Goal: Task Accomplishment & Management: Manage account settings

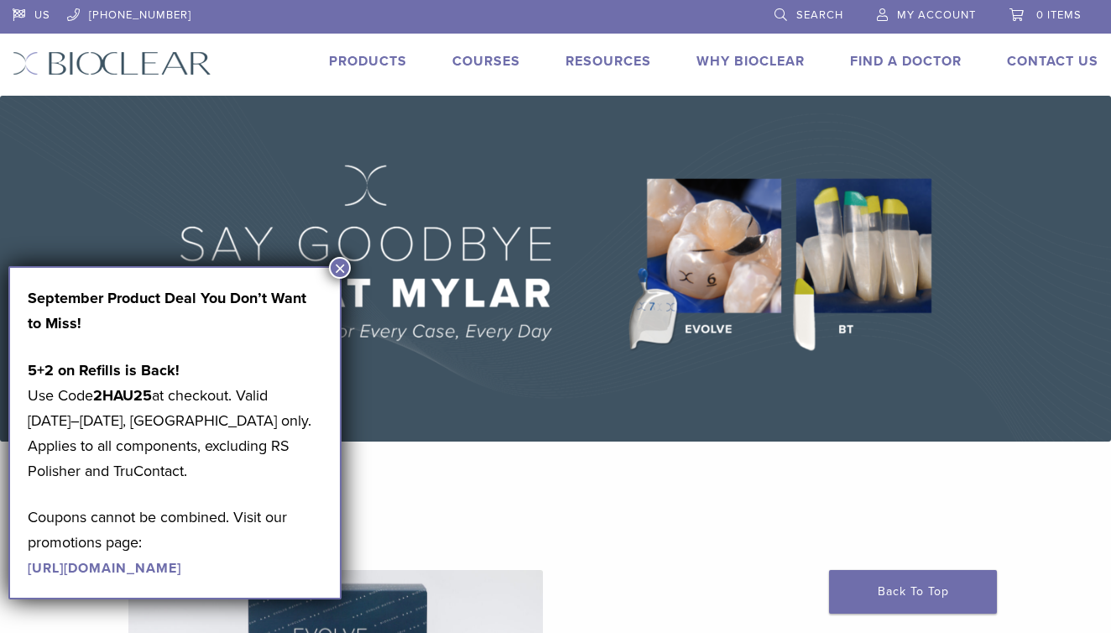
click at [935, 15] on span "My Account" at bounding box center [936, 14] width 79 height 13
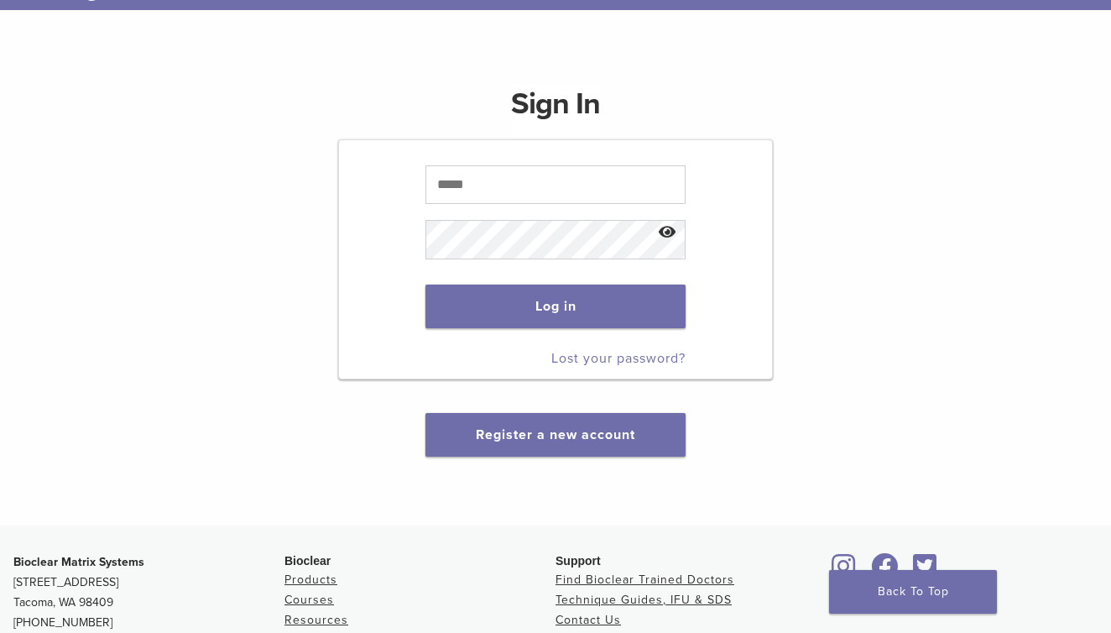
scroll to position [212, 0]
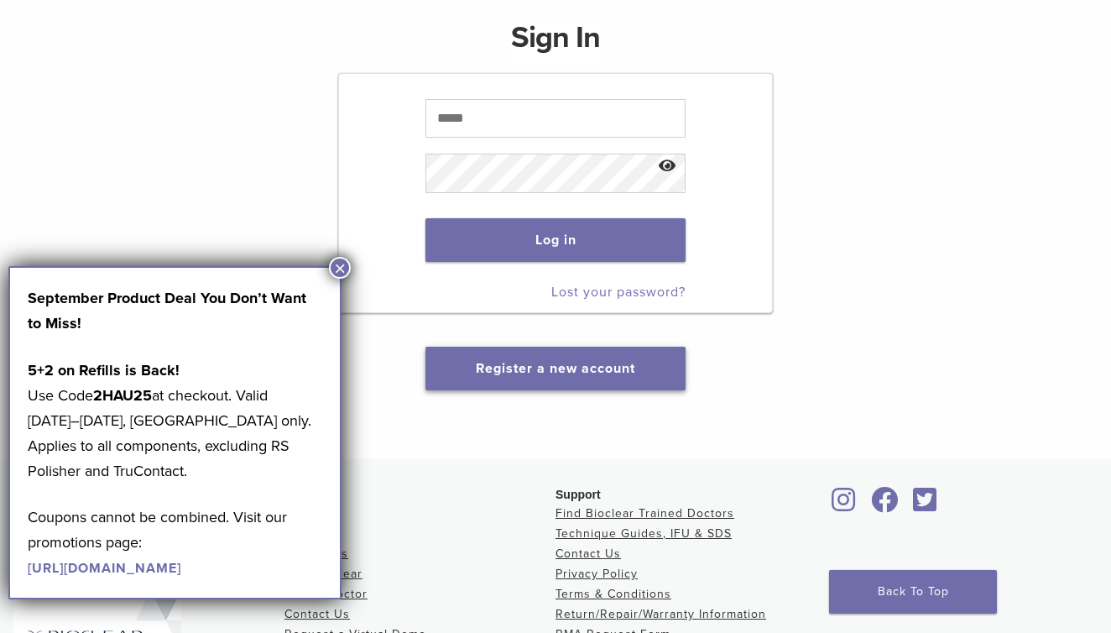
click at [514, 371] on link "Register a new account" at bounding box center [555, 368] width 159 height 17
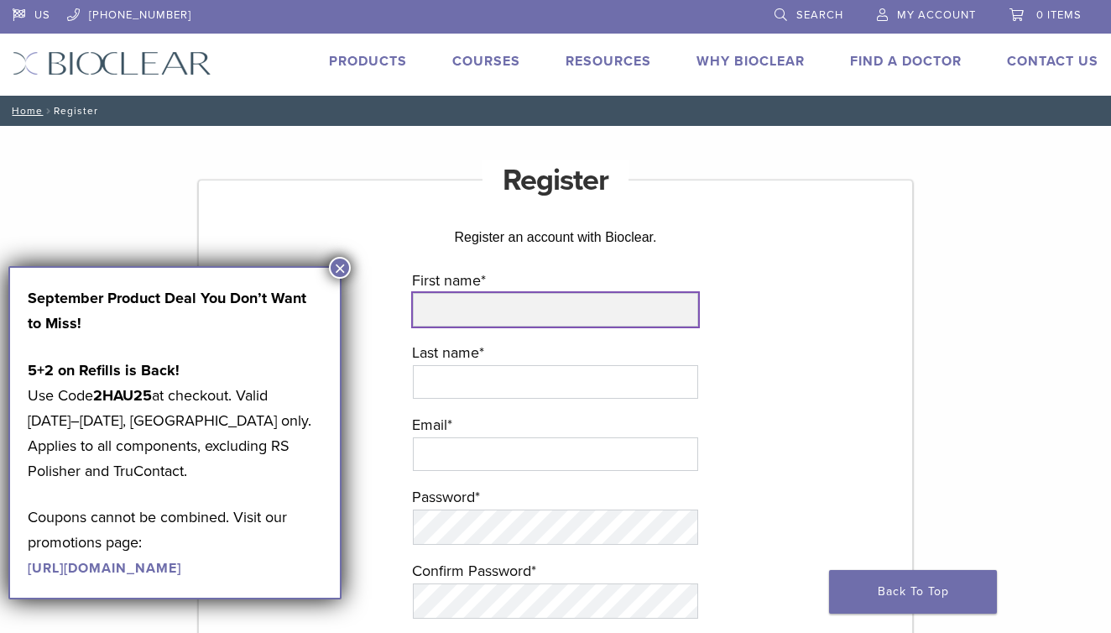
click at [503, 307] on input "First name *" at bounding box center [555, 310] width 285 height 34
type input "********"
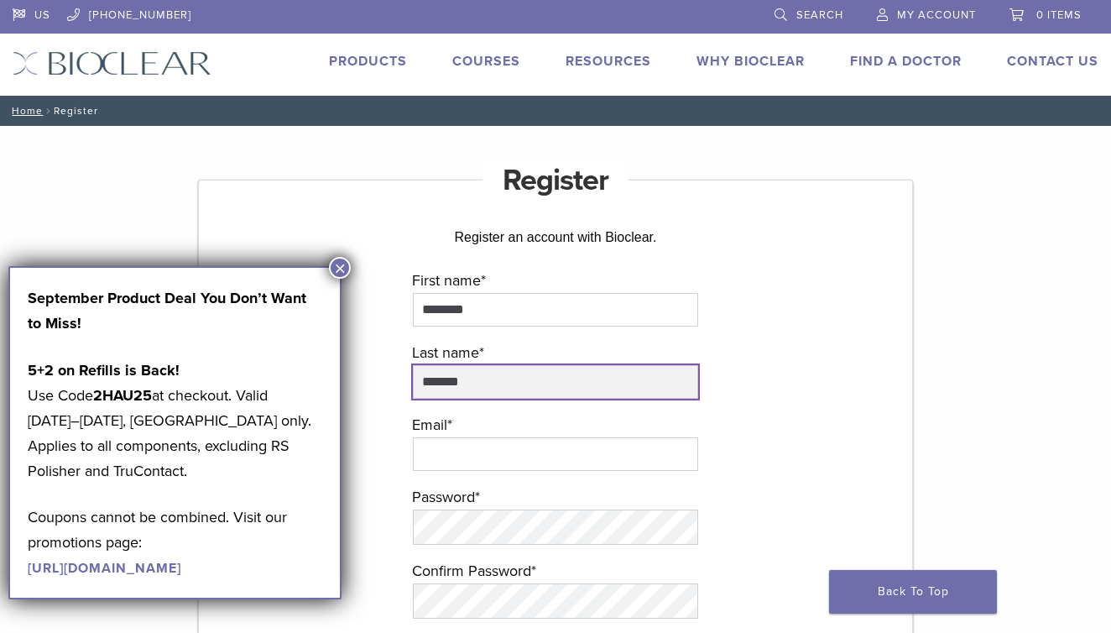
type input "*******"
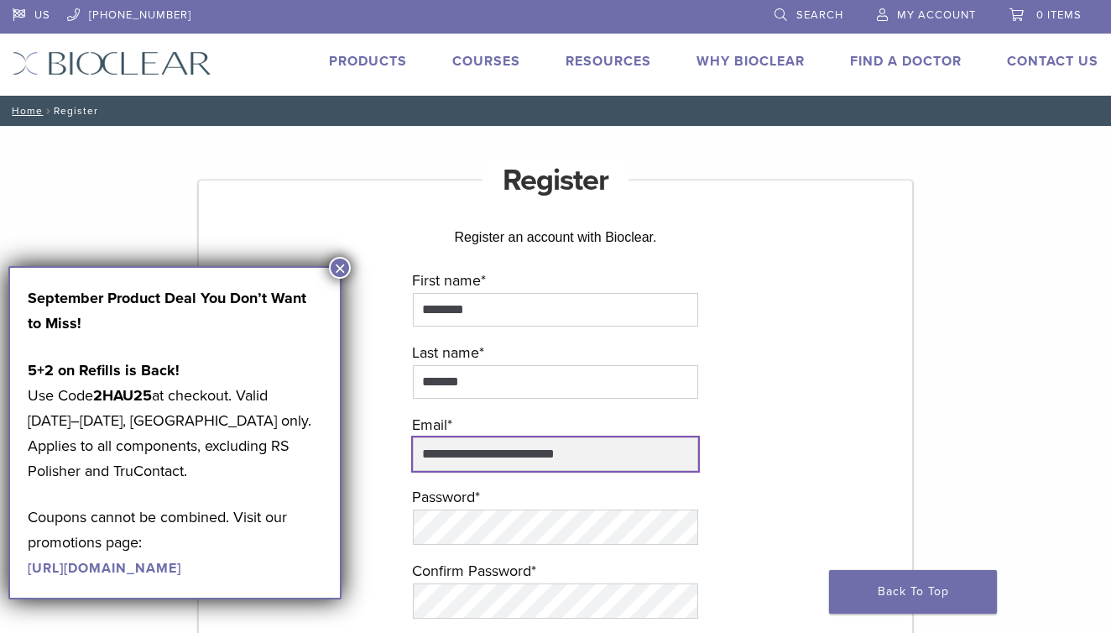
type input "**********"
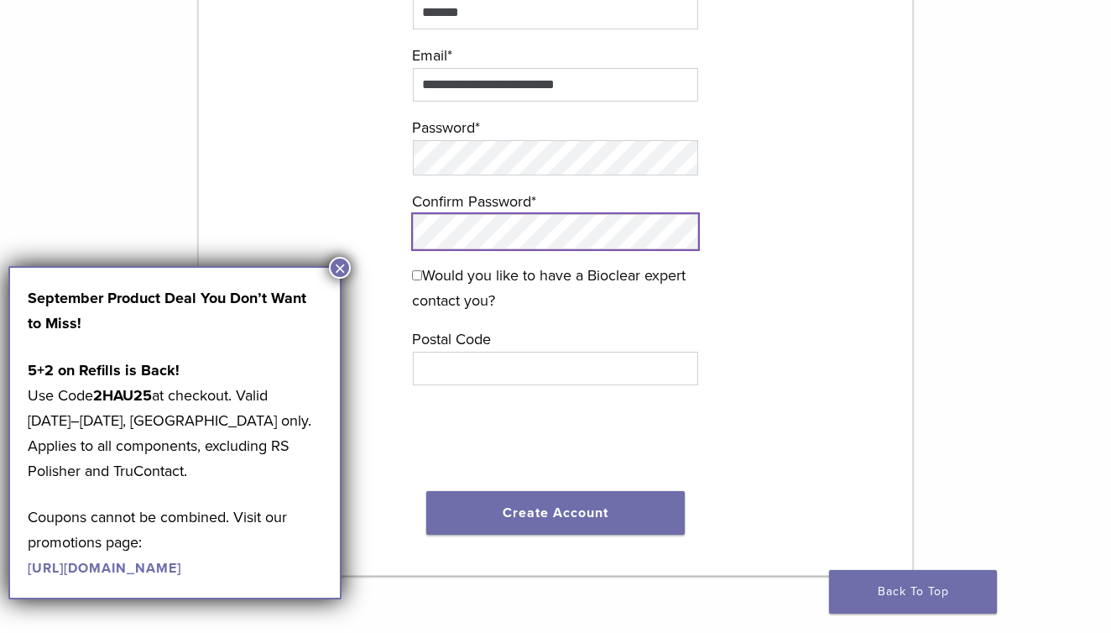
scroll to position [404, 0]
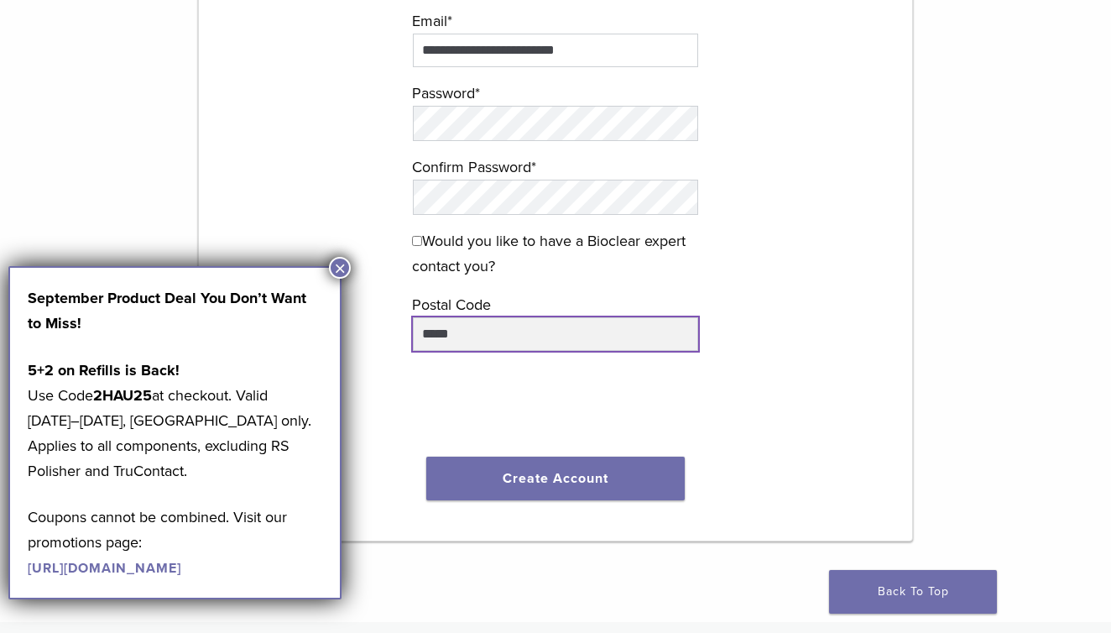
type input "*****"
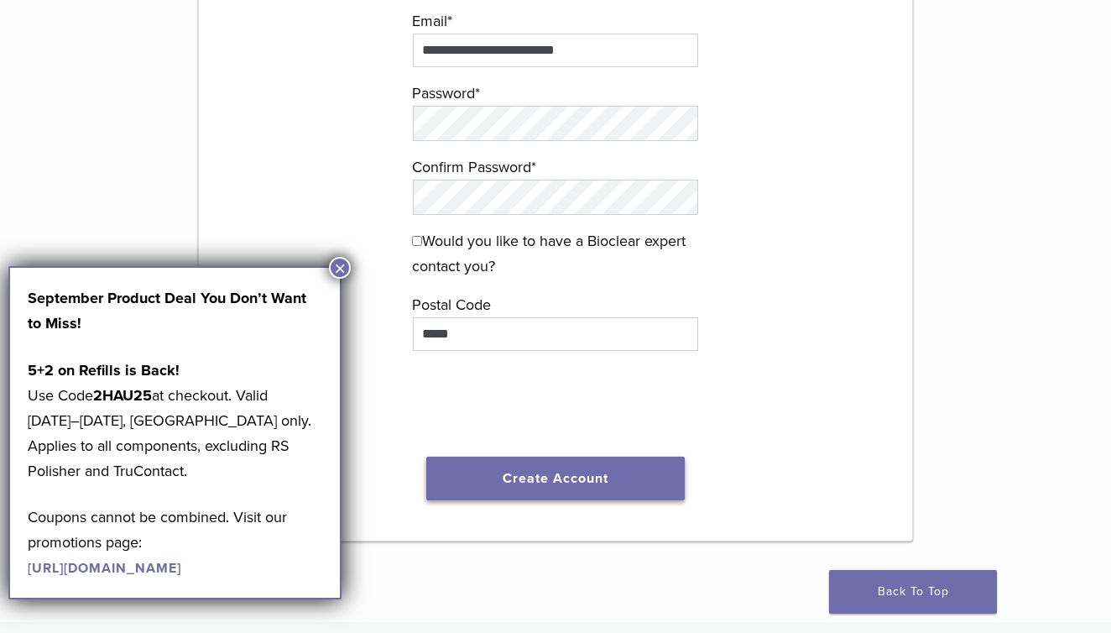
click at [522, 479] on button "Create Account" at bounding box center [555, 479] width 259 height 44
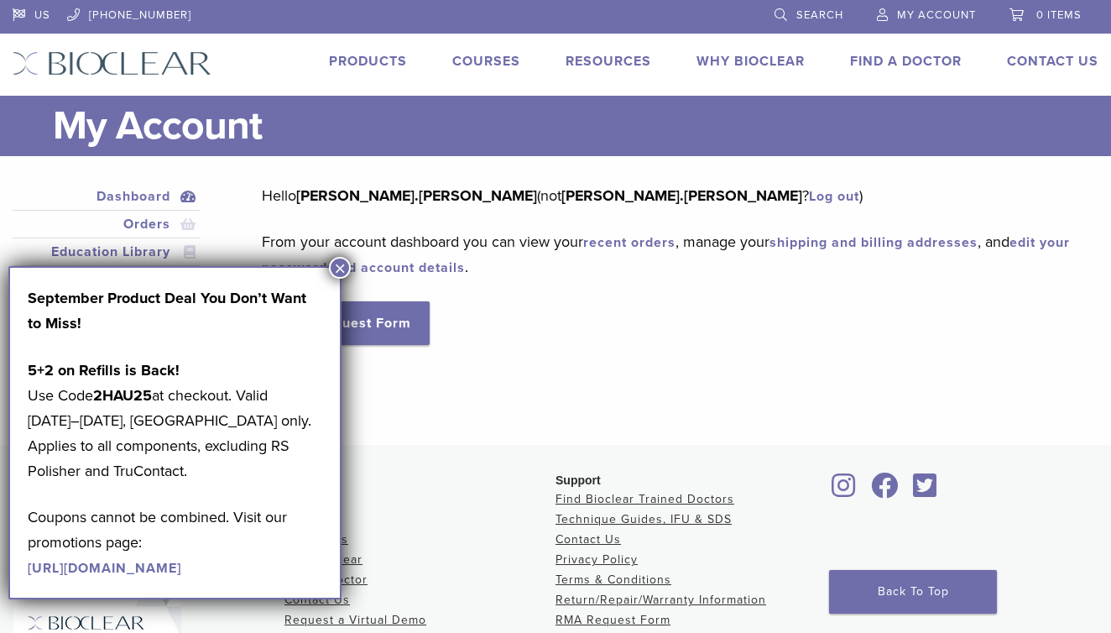
click at [748, 363] on div "Dashboard Orders Education Library Addresses Account Details RMA Request Form L…" at bounding box center [543, 290] width 1086 height 214
click at [341, 264] on button "×" at bounding box center [340, 268] width 22 height 22
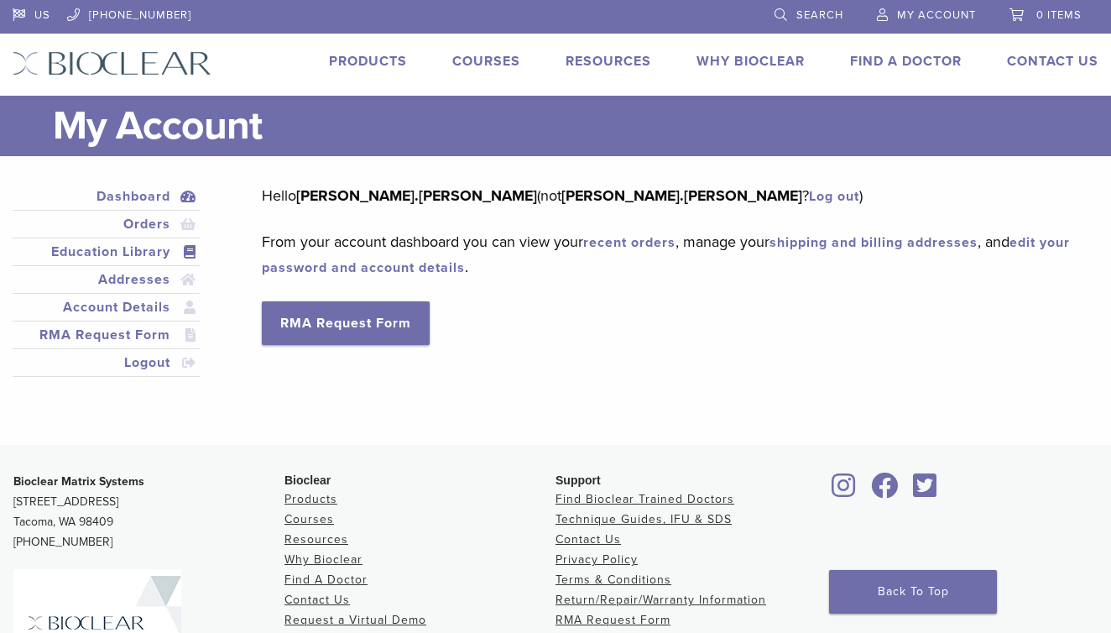
click at [145, 253] on link "Education Library" at bounding box center [106, 252] width 180 height 20
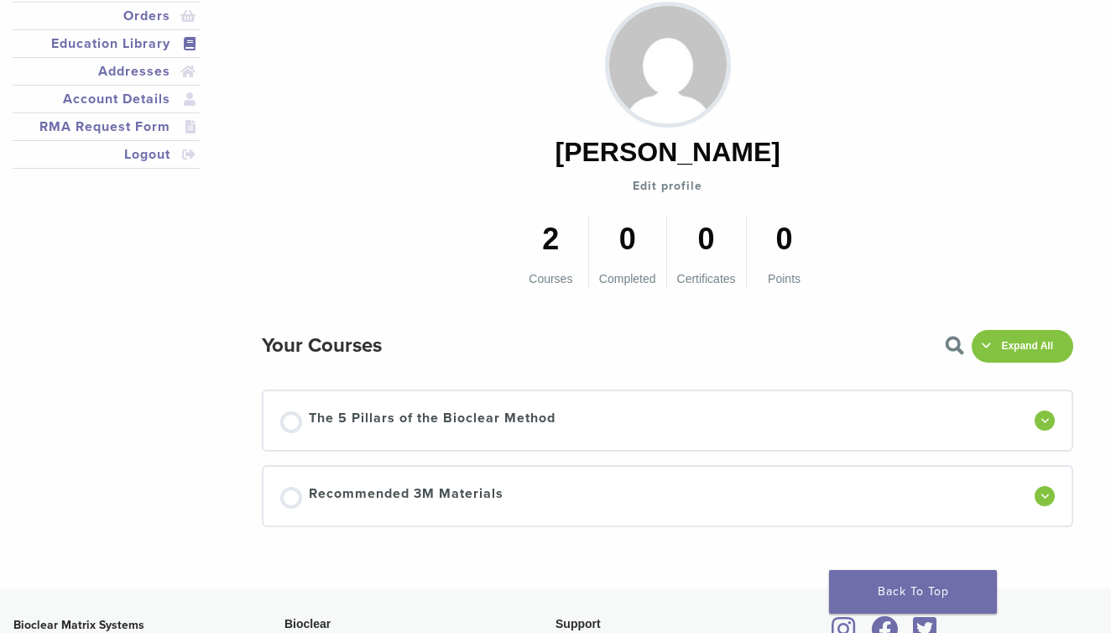
scroll to position [258, 0]
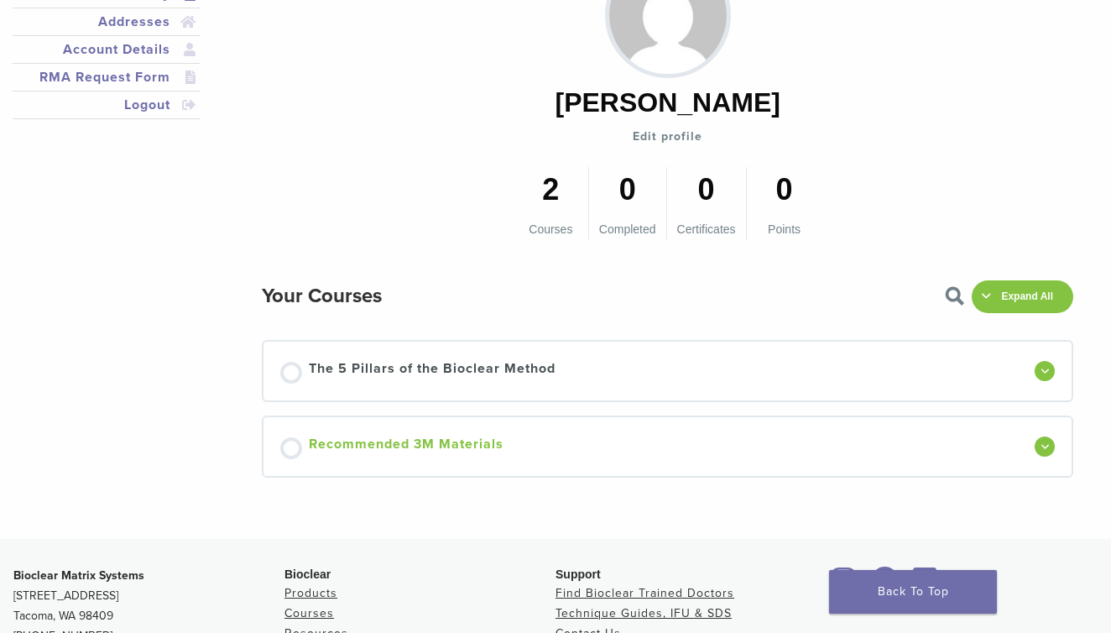
click at [338, 453] on span "Recommended 3M Materials" at bounding box center [406, 446] width 195 height 25
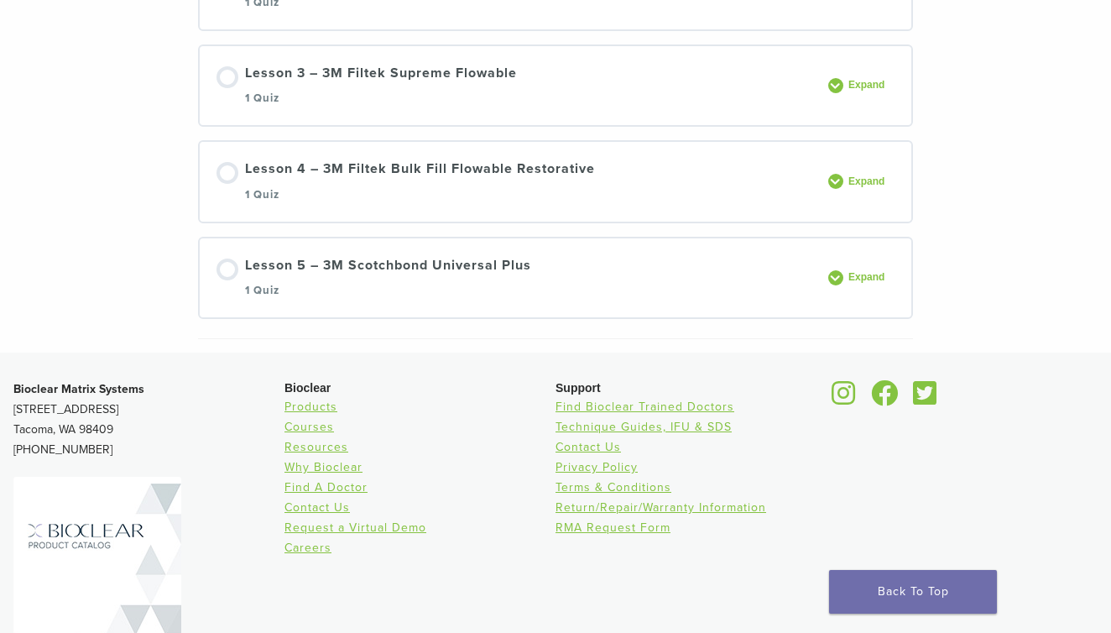
scroll to position [551, 0]
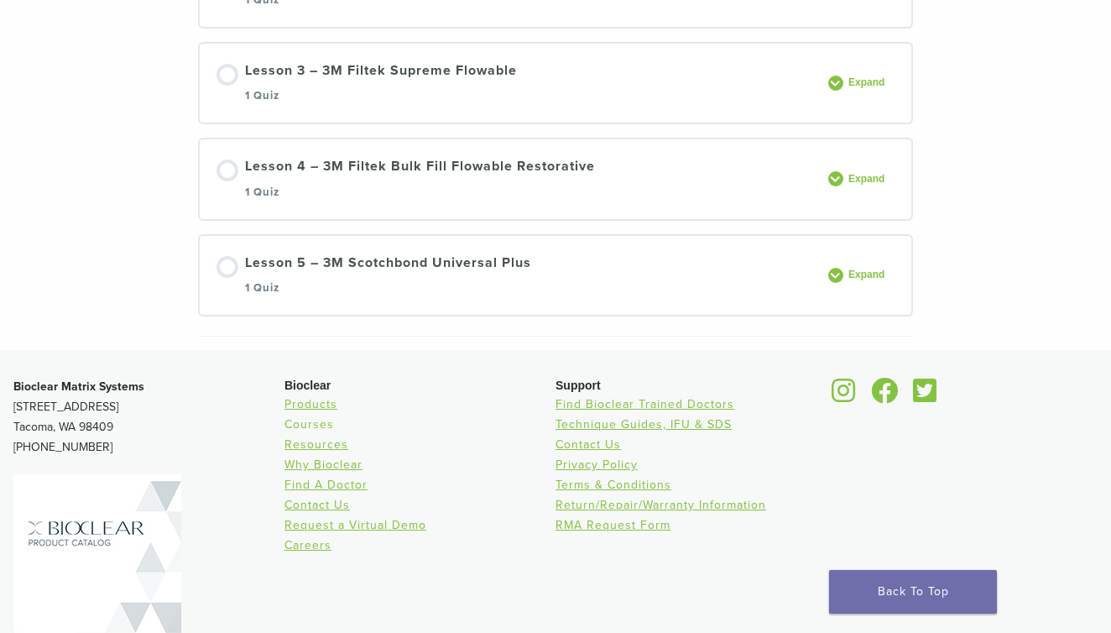
click at [309, 422] on link "Courses" at bounding box center [310, 424] width 50 height 14
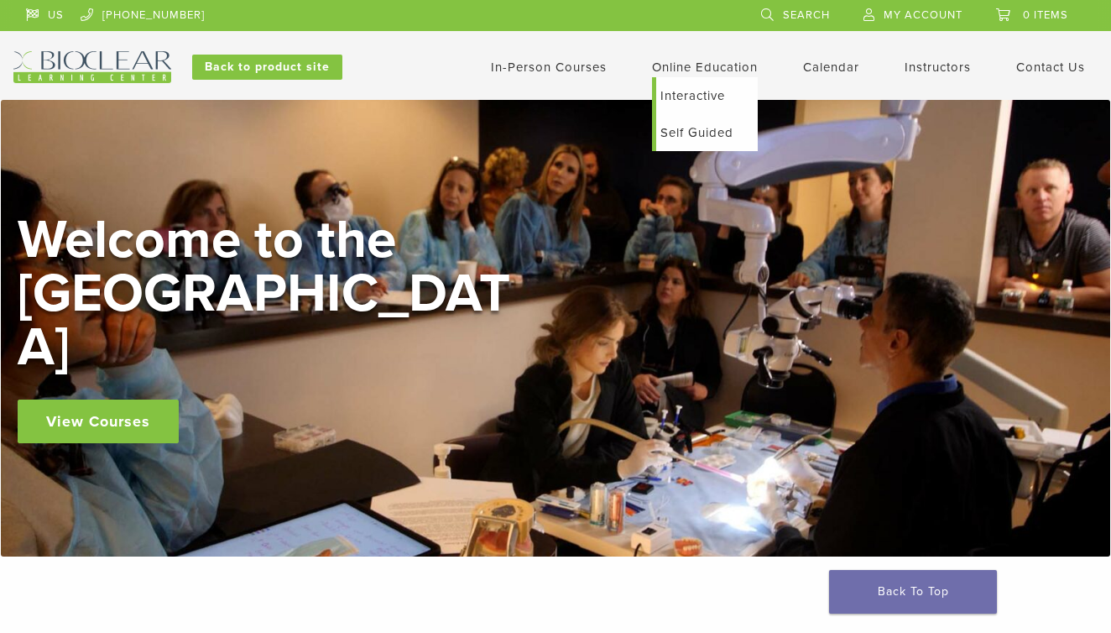
click at [692, 133] on link "Self Guided" at bounding box center [707, 132] width 102 height 37
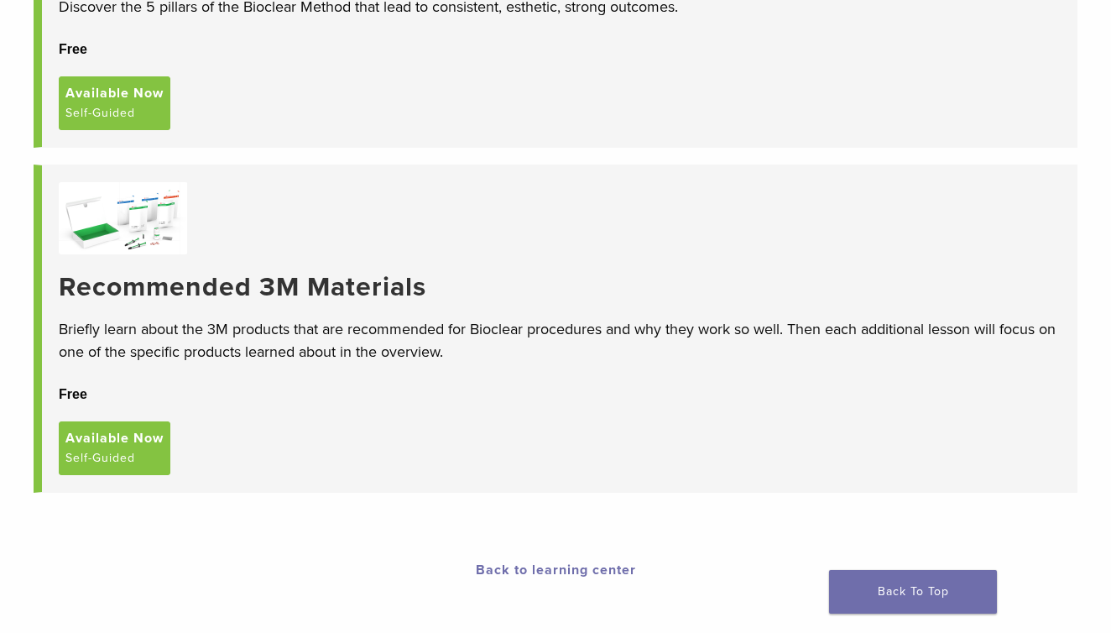
scroll to position [331, 0]
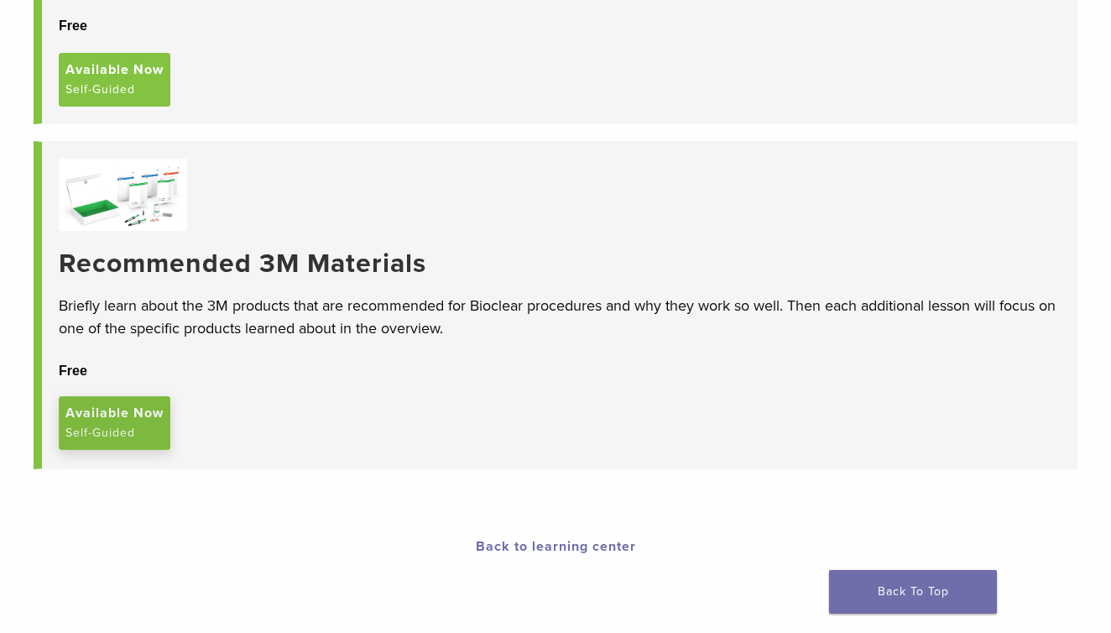
click at [108, 416] on span "Available Now" at bounding box center [114, 413] width 98 height 20
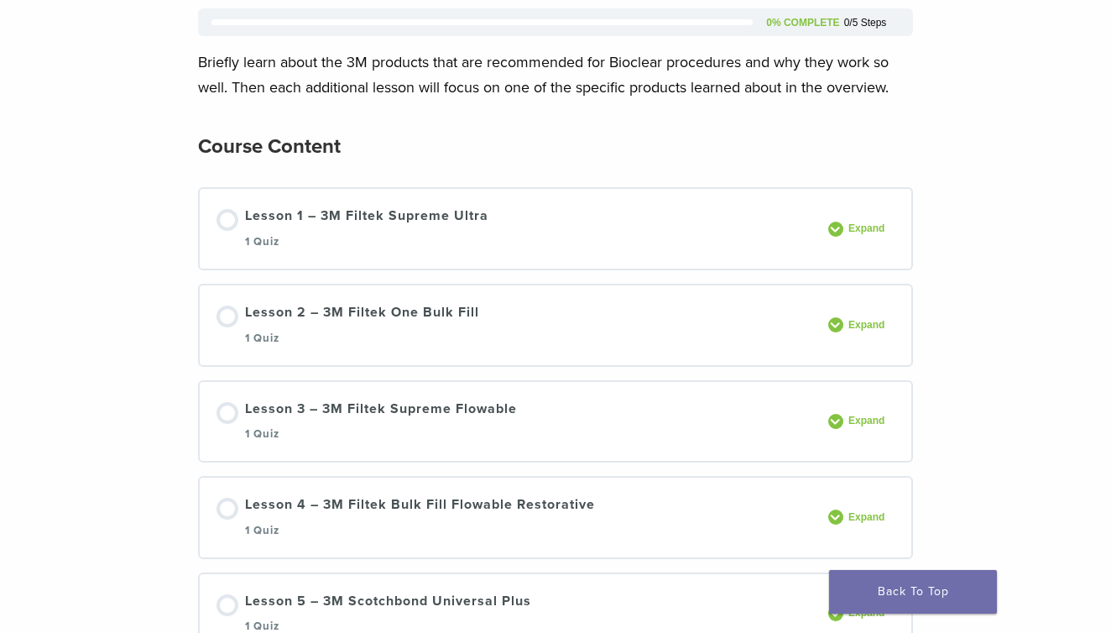
scroll to position [217, 0]
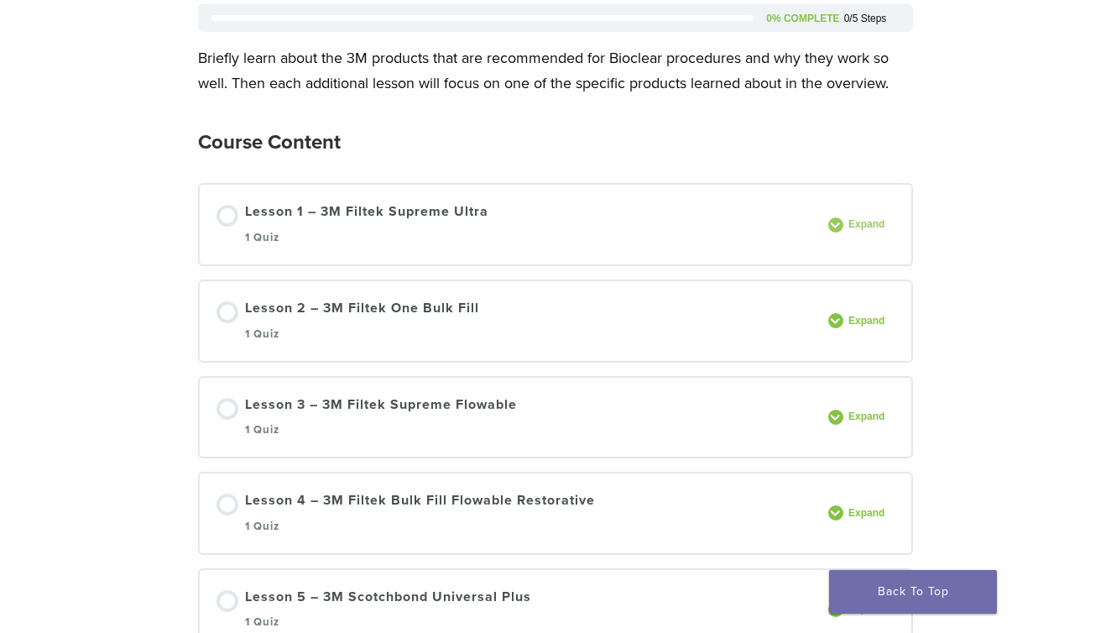
click at [839, 221] on span at bounding box center [835, 224] width 15 height 15
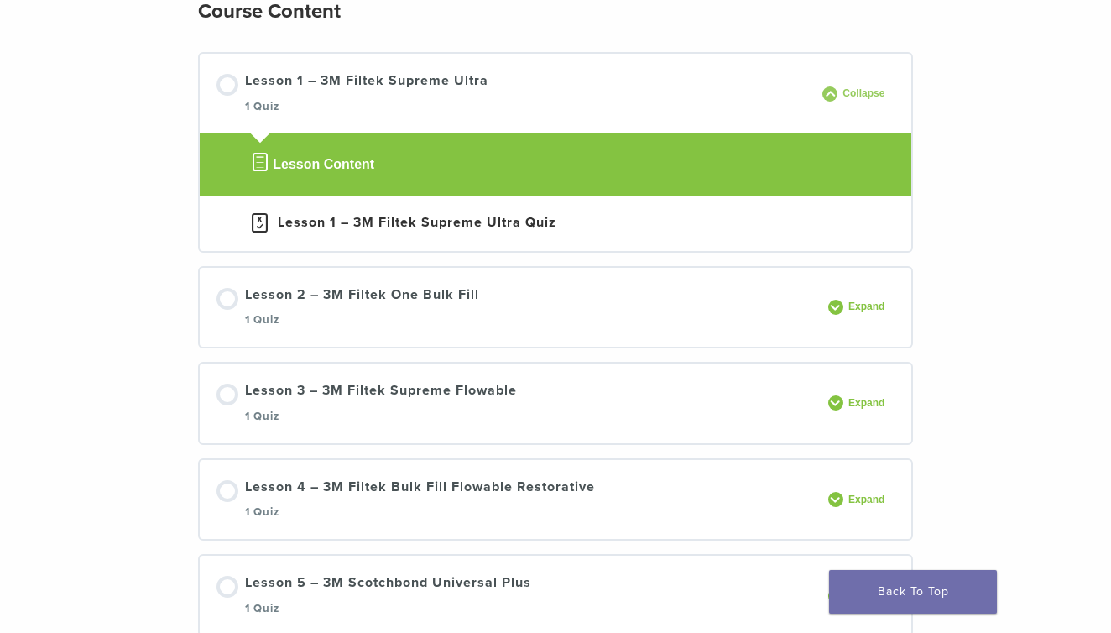
scroll to position [354, 0]
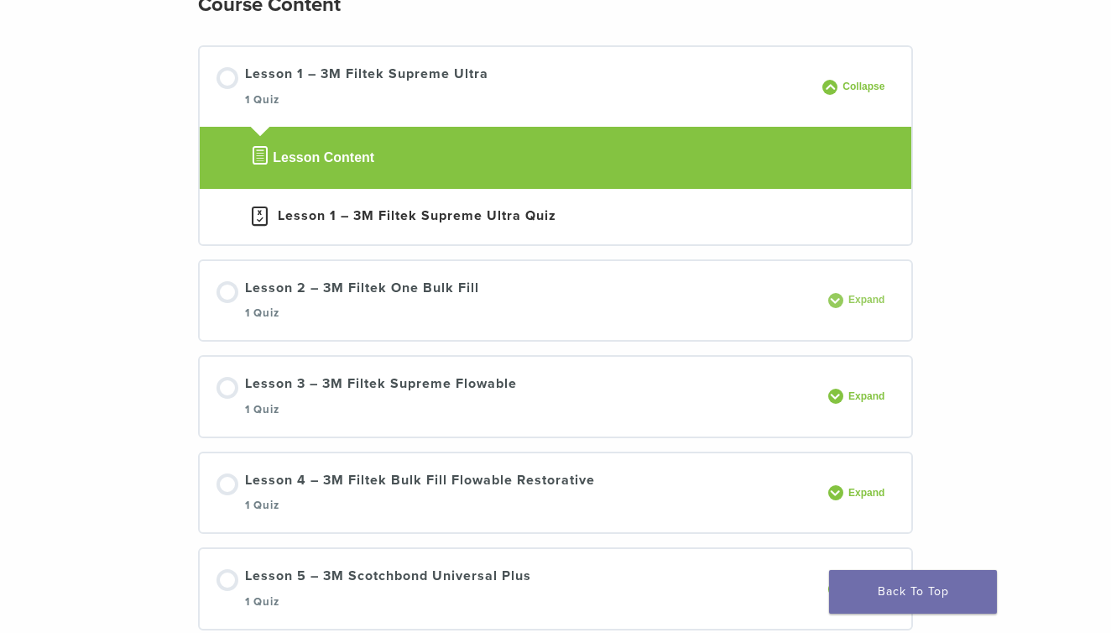
click at [837, 302] on span at bounding box center [835, 300] width 15 height 15
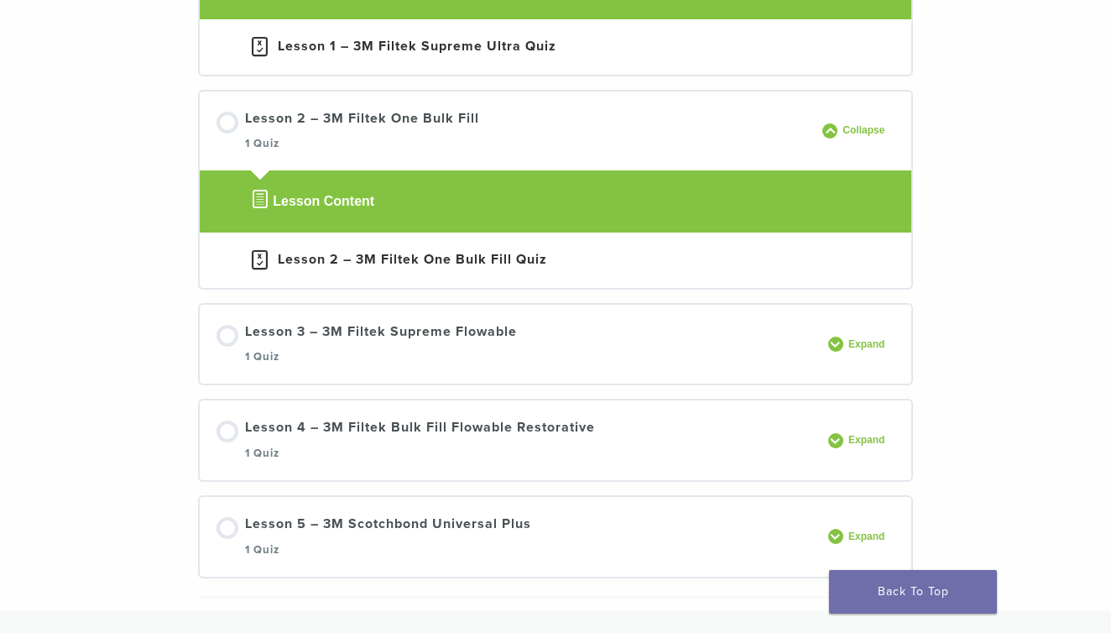
scroll to position [534, 0]
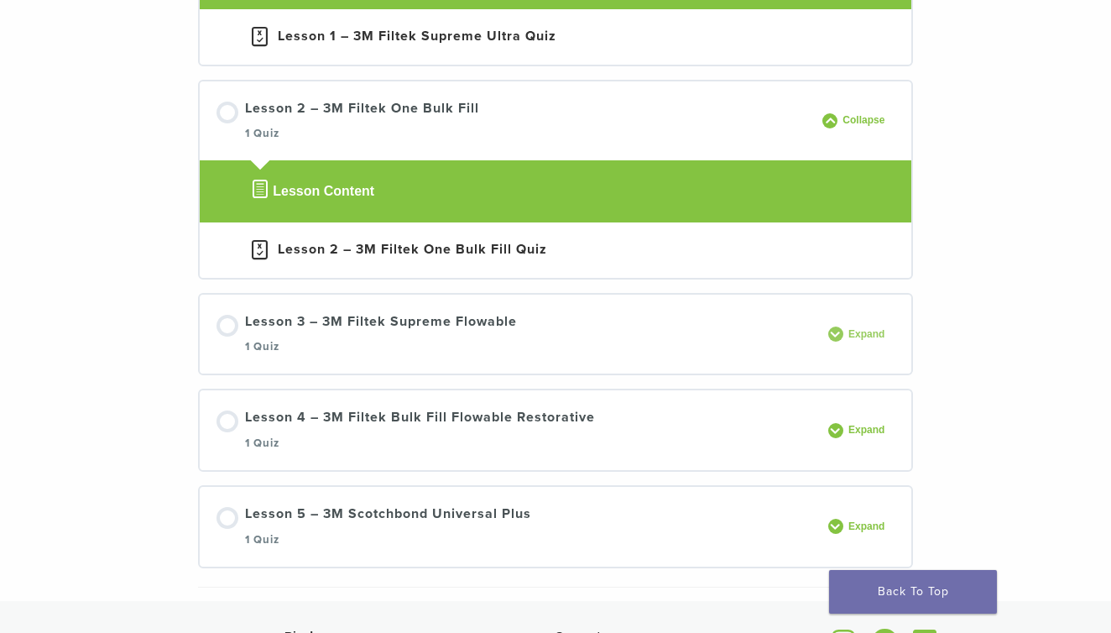
click at [832, 335] on span at bounding box center [835, 334] width 15 height 15
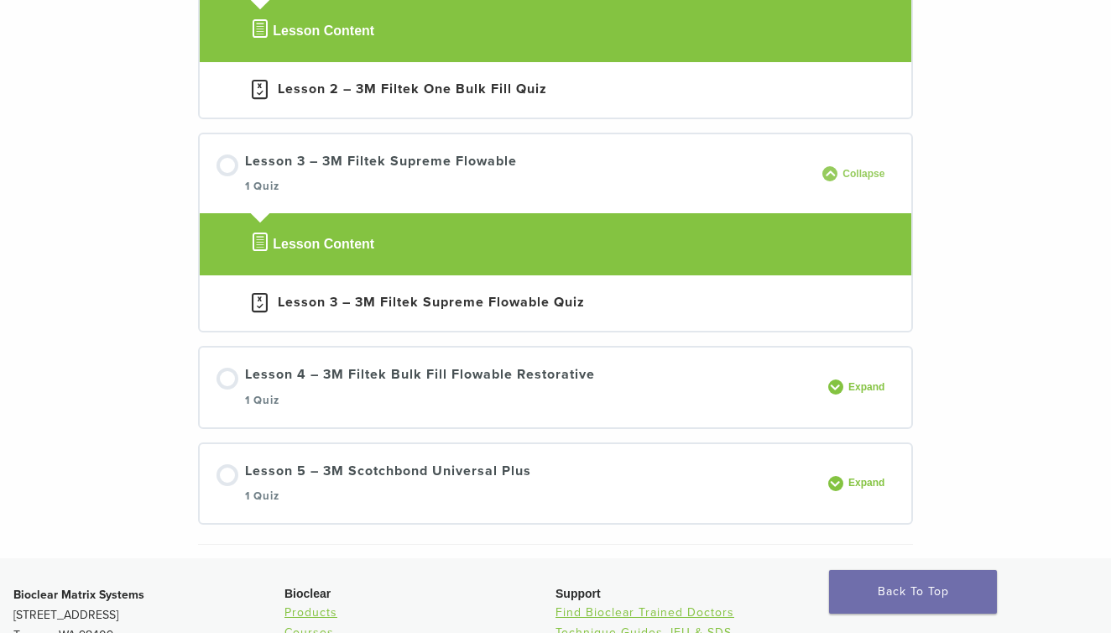
scroll to position [714, 0]
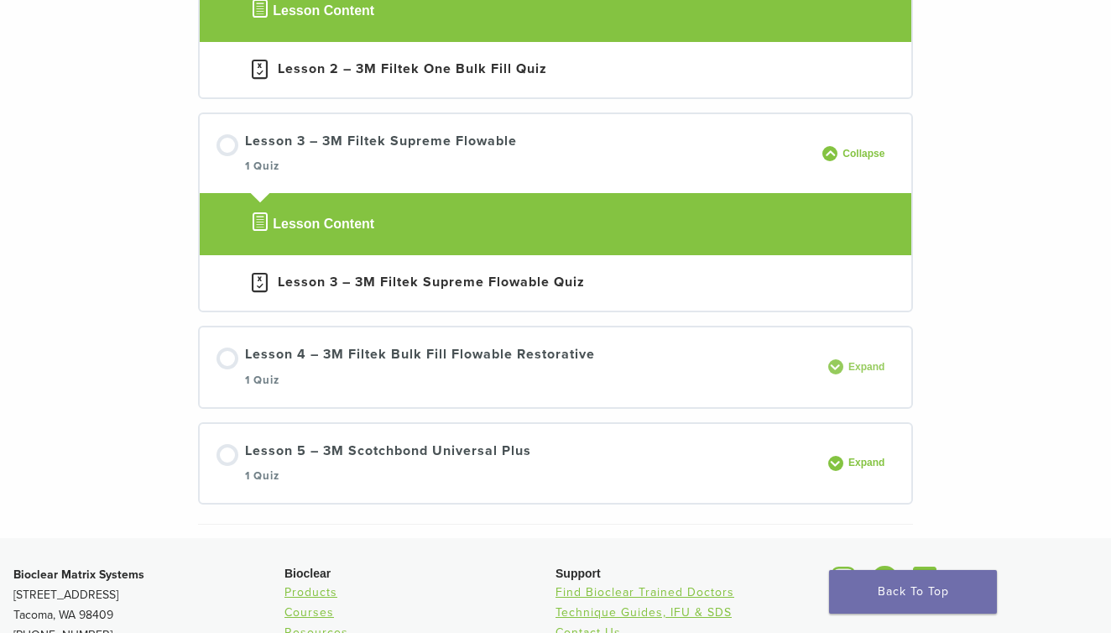
click at [838, 362] on span at bounding box center [835, 366] width 15 height 15
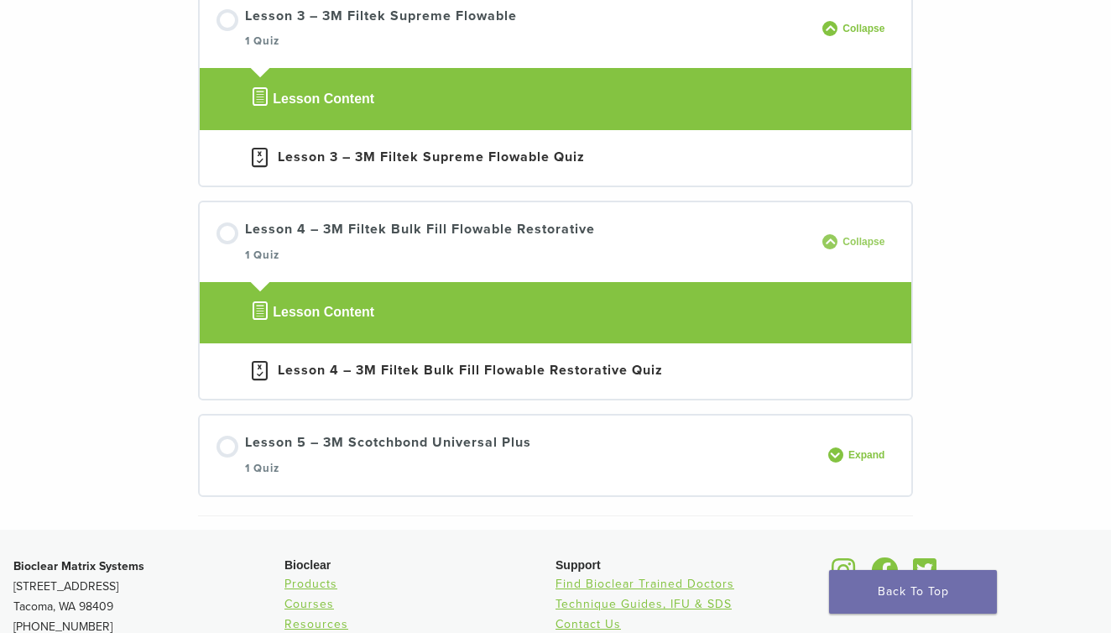
scroll to position [855, 0]
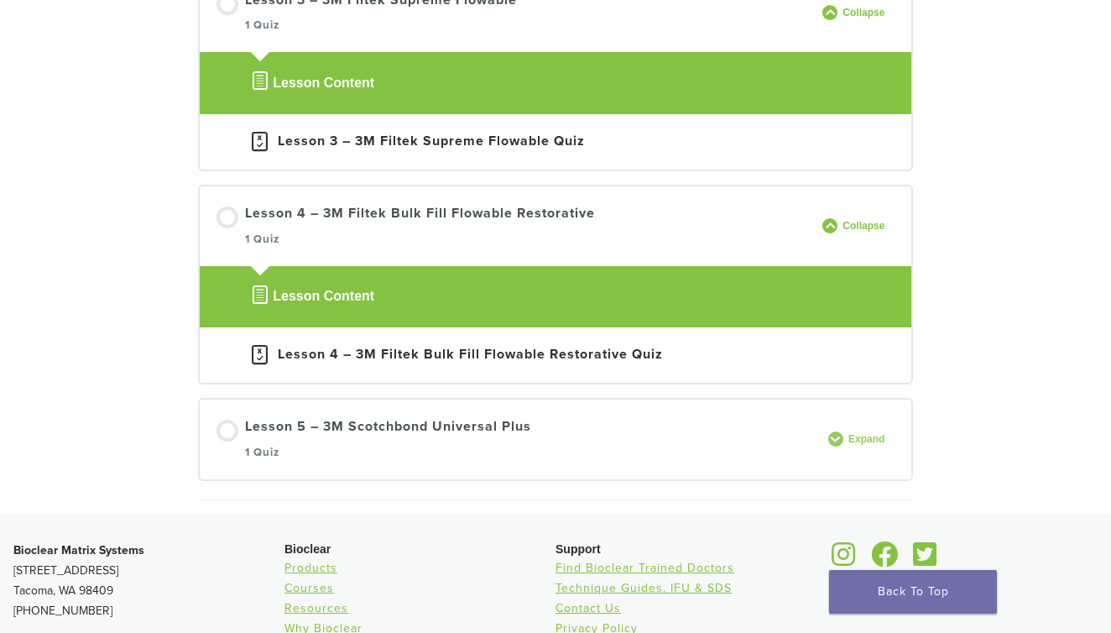
click at [838, 439] on span at bounding box center [835, 438] width 15 height 15
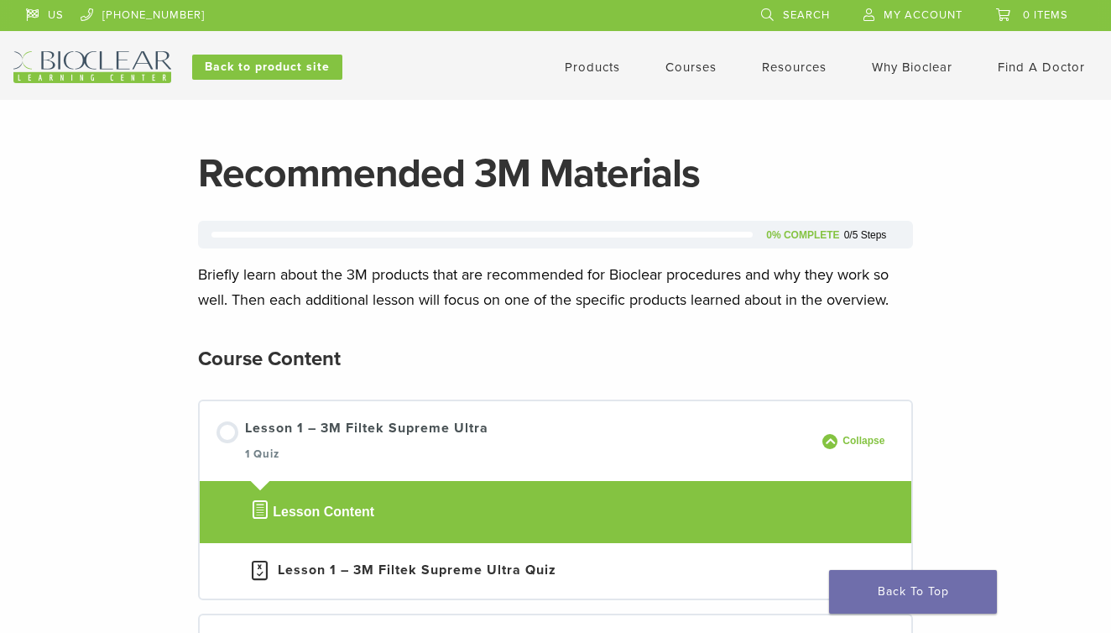
scroll to position [0, 0]
click at [919, 13] on span "My Account" at bounding box center [923, 14] width 79 height 13
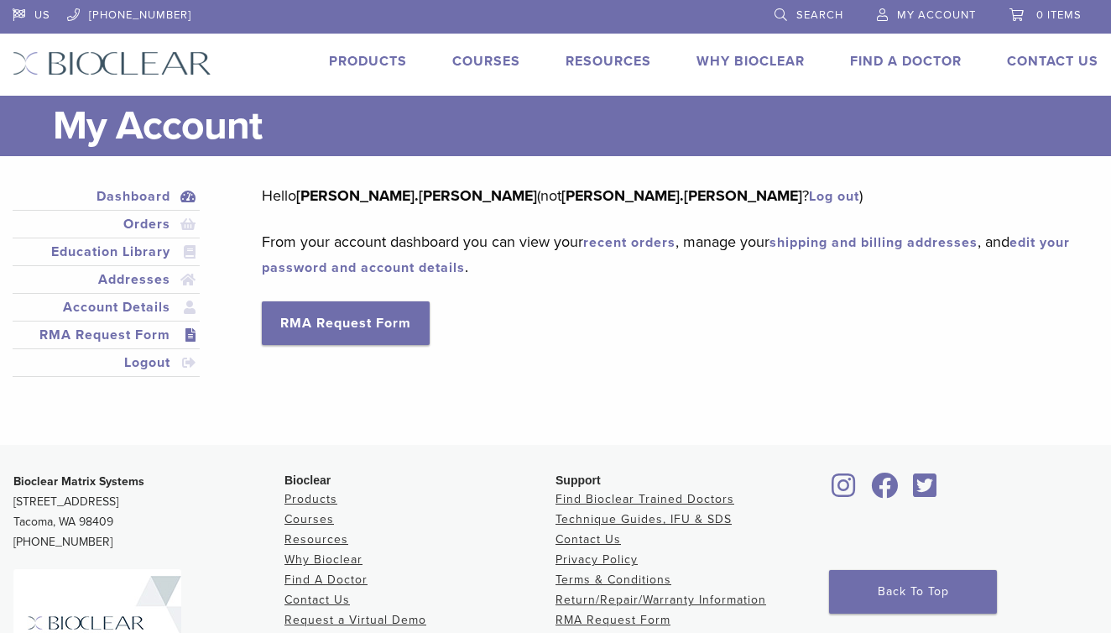
click at [132, 332] on link "RMA Request Form" at bounding box center [106, 335] width 180 height 20
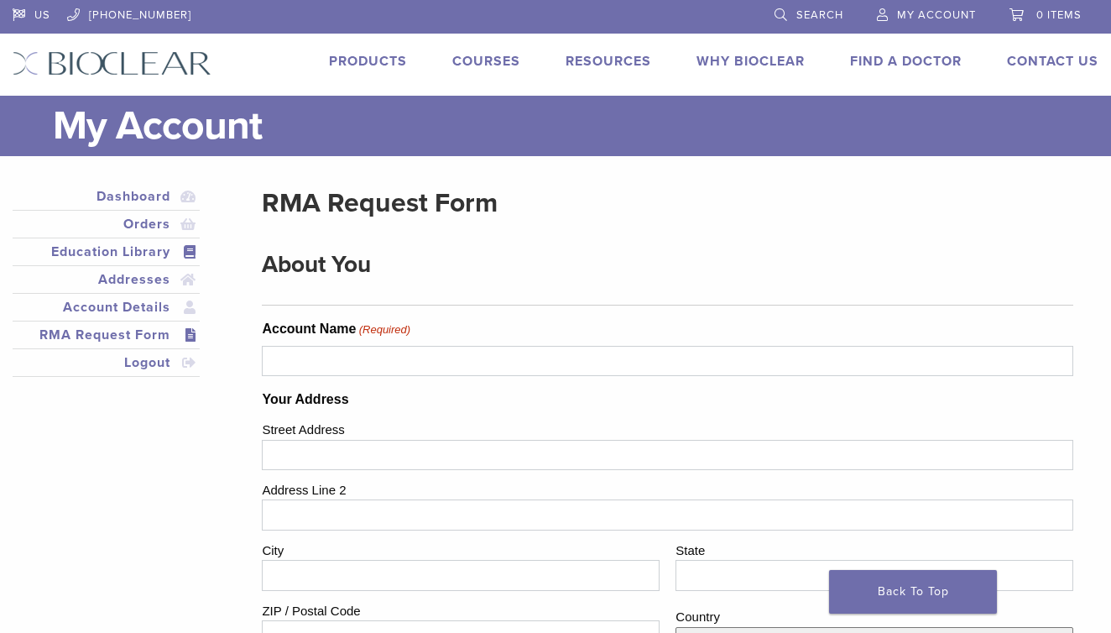
click at [148, 253] on link "Education Library" at bounding box center [106, 252] width 180 height 20
